Goal: Check status: Check status

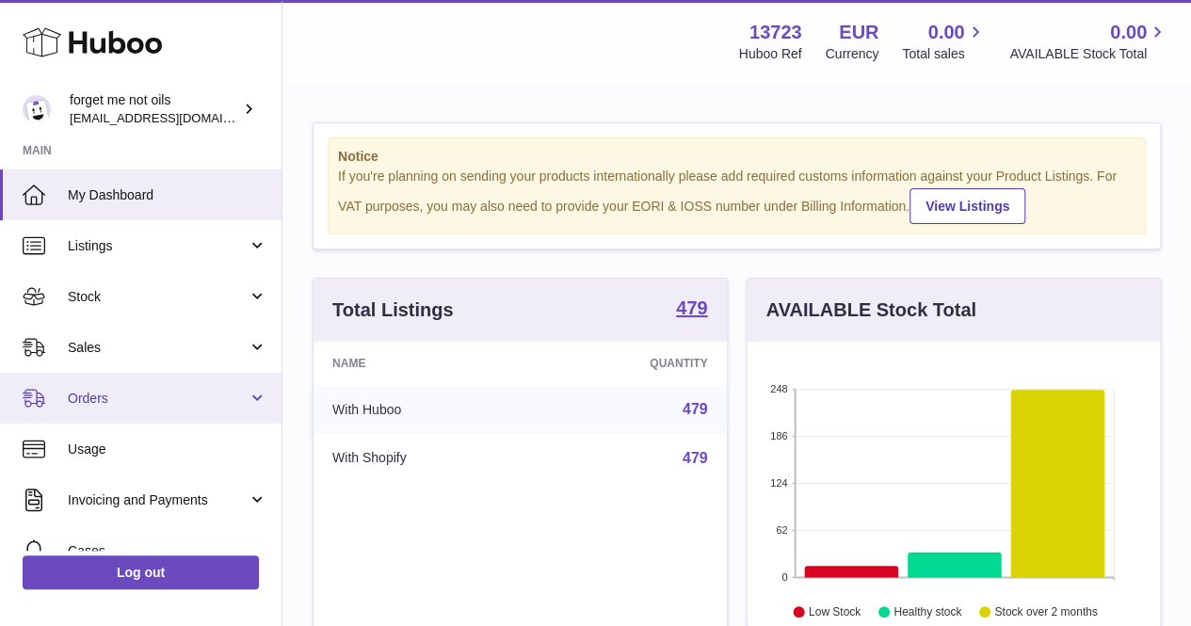
scroll to position [294, 413]
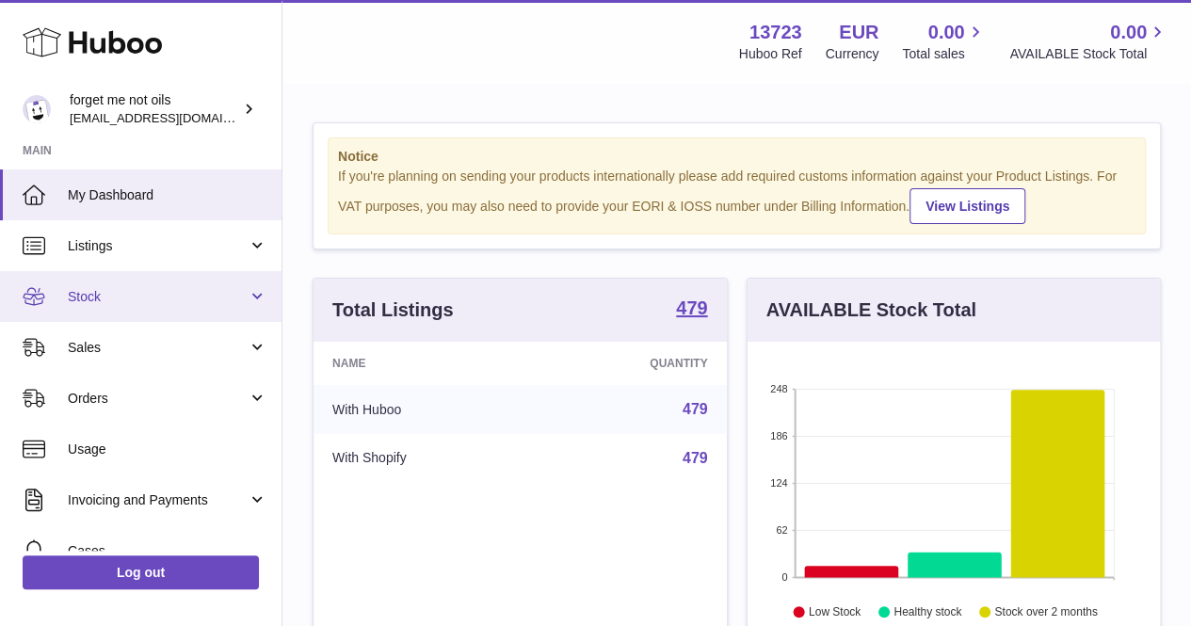
click at [168, 312] on link "Stock" at bounding box center [141, 296] width 282 height 51
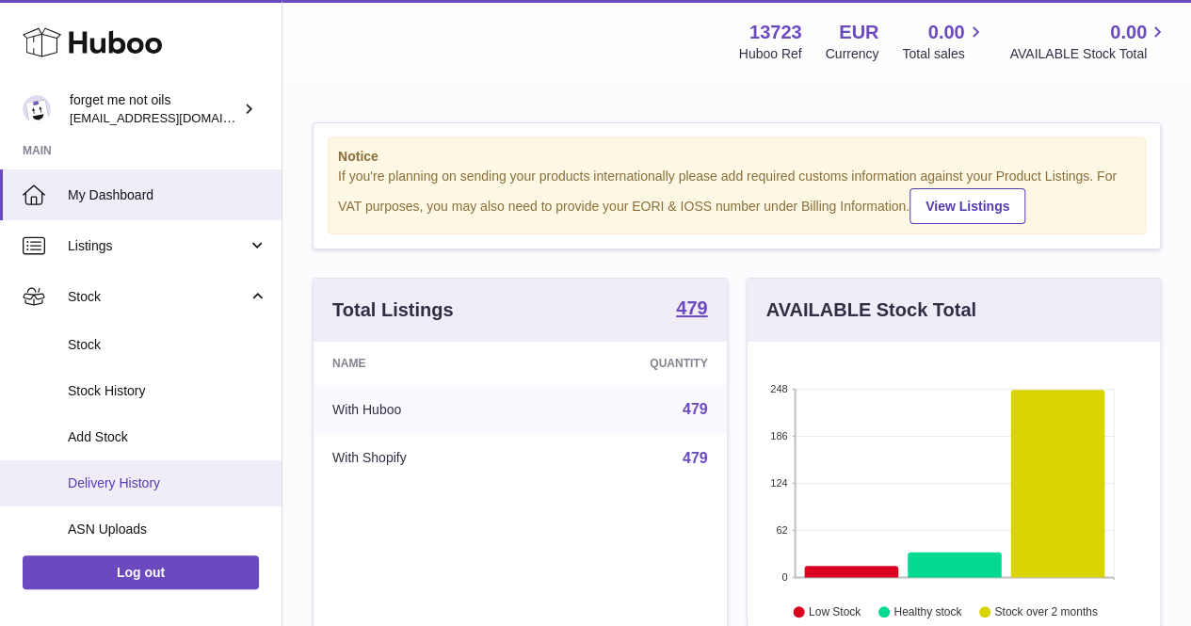
click at [145, 462] on link "Delivery History" at bounding box center [141, 484] width 282 height 46
click at [141, 477] on span "Delivery History" at bounding box center [168, 484] width 200 height 18
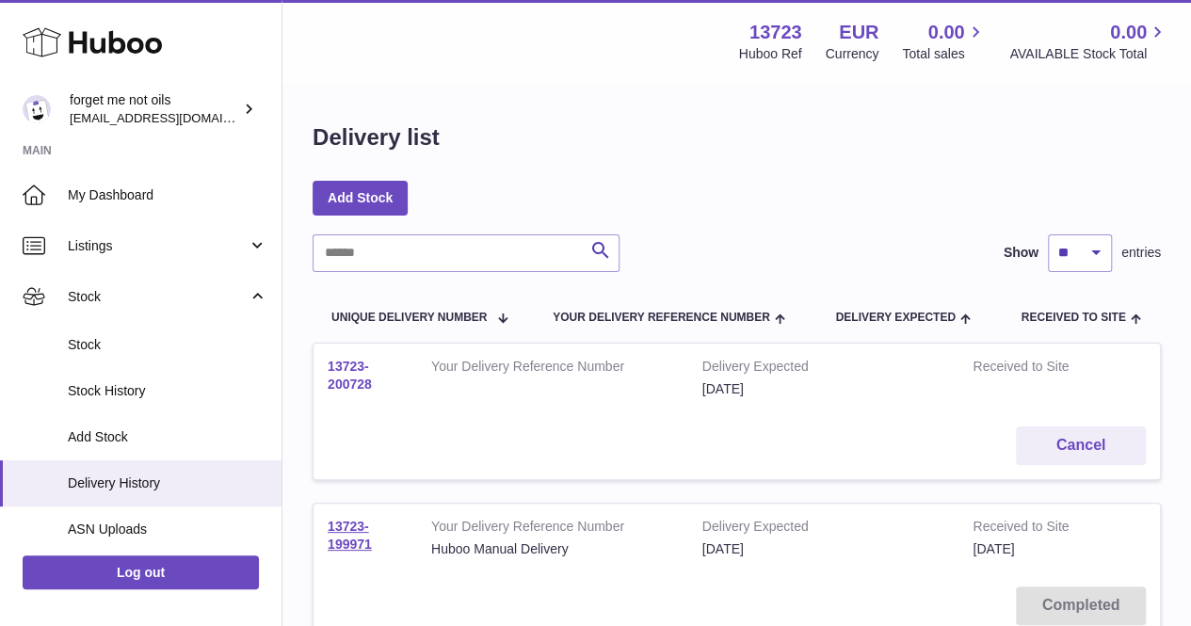
click at [362, 388] on link "13723-200728" at bounding box center [350, 375] width 44 height 33
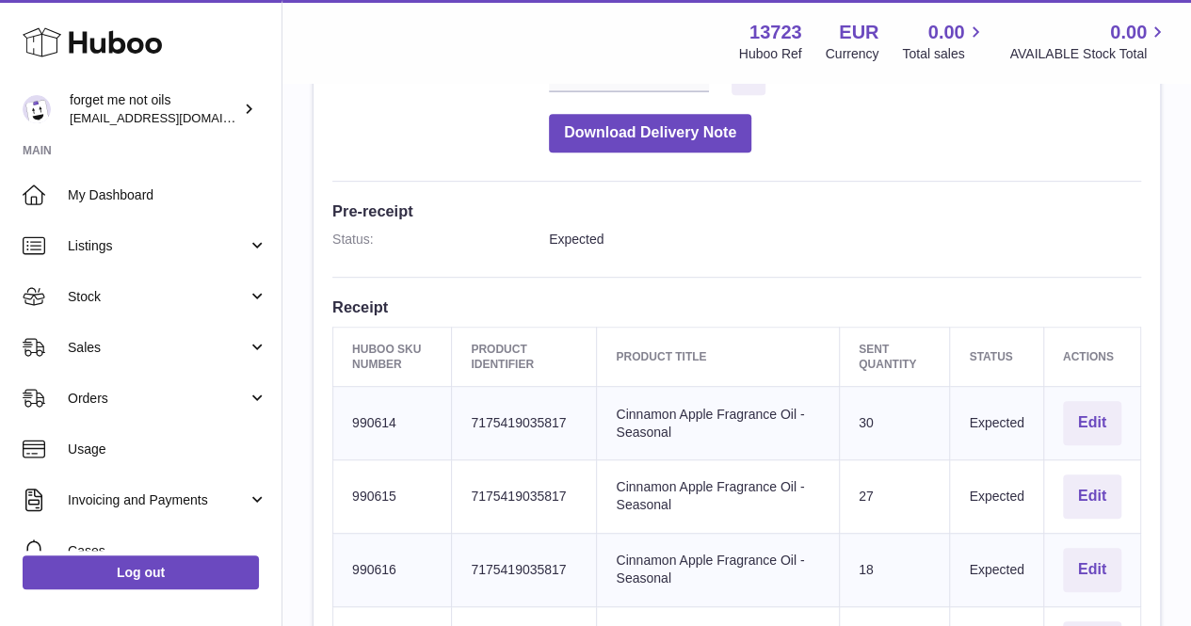
scroll to position [94, 0]
